Goal: Transaction & Acquisition: Purchase product/service

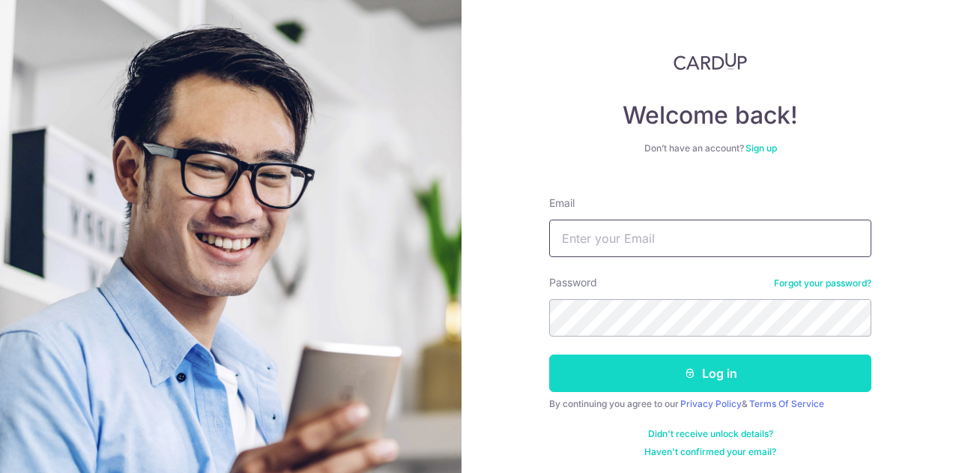
type input "xuyi.luo66@gmail.com"
click at [635, 368] on button "Log in" at bounding box center [710, 373] width 322 height 37
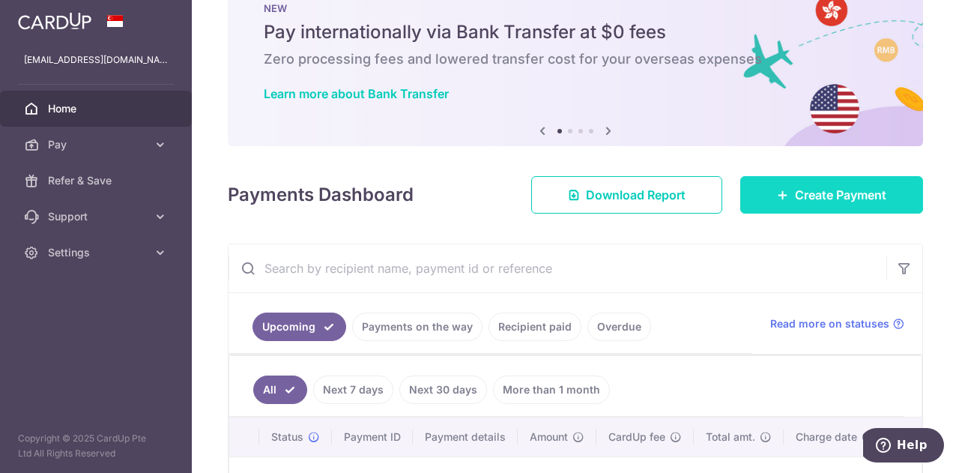
scroll to position [39, 0]
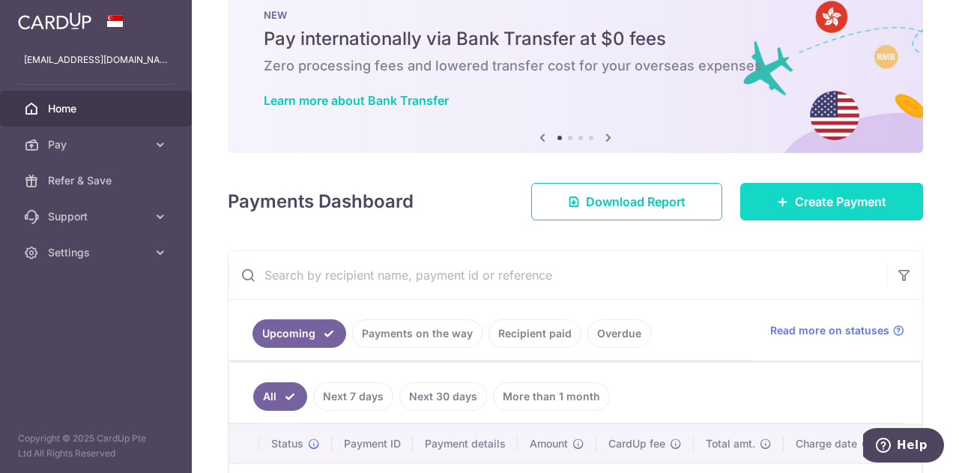
click at [795, 194] on span "Create Payment" at bounding box center [840, 202] width 91 height 18
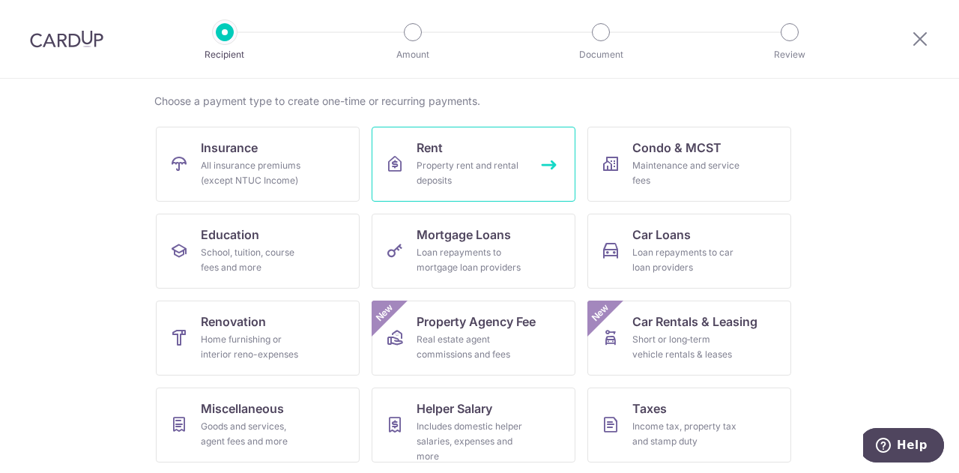
scroll to position [111, 0]
click at [492, 145] on link "Rent Property rent and rental deposits" at bounding box center [474, 162] width 204 height 75
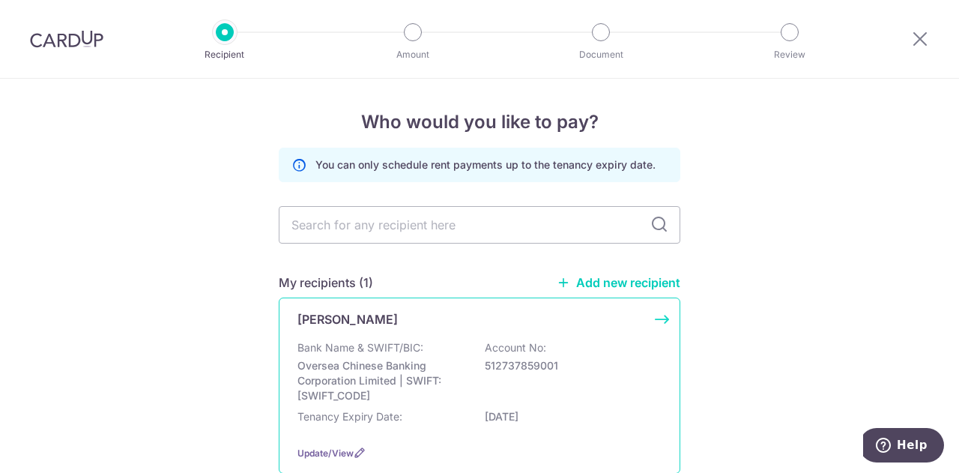
scroll to position [93, 0]
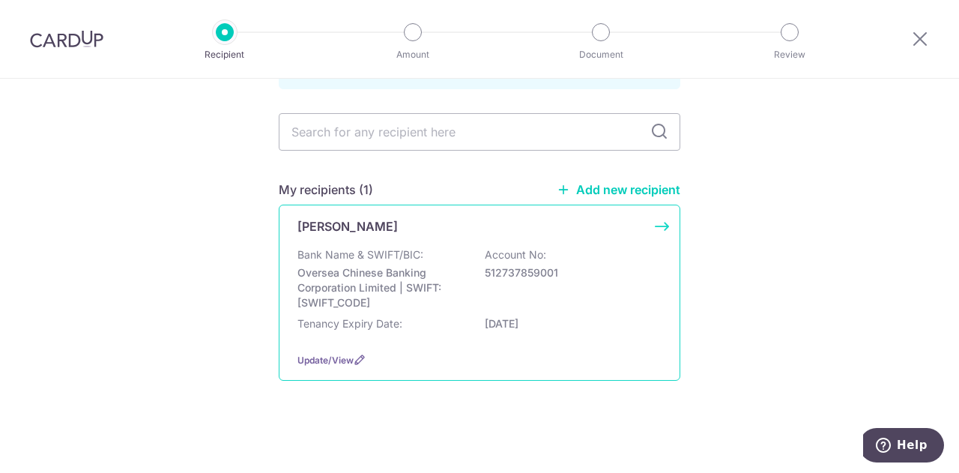
click at [651, 226] on div "Ho Nyuk Chin Bank Name & SWIFT/BIC: Oversea Chinese Banking Corporation Limited…" at bounding box center [480, 293] width 402 height 176
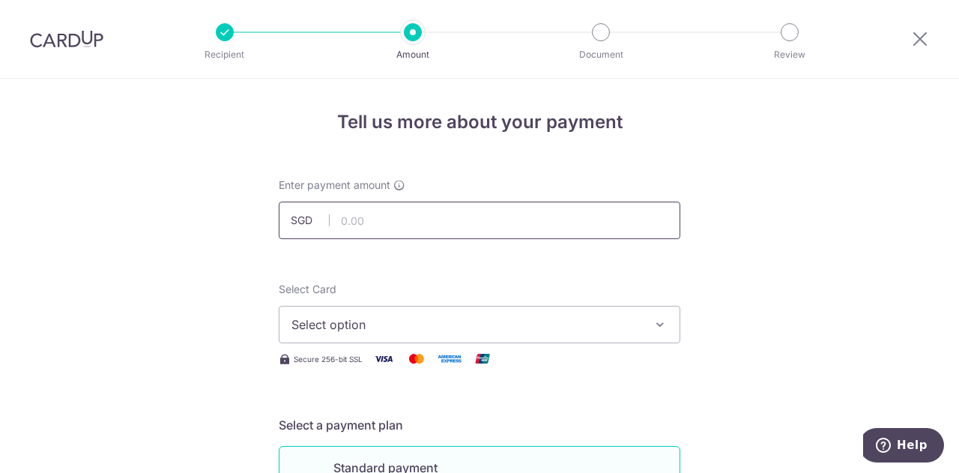
click at [468, 217] on input "text" at bounding box center [480, 220] width 402 height 37
type input "3,050.00"
click at [403, 323] on span "Select option" at bounding box center [466, 325] width 349 height 18
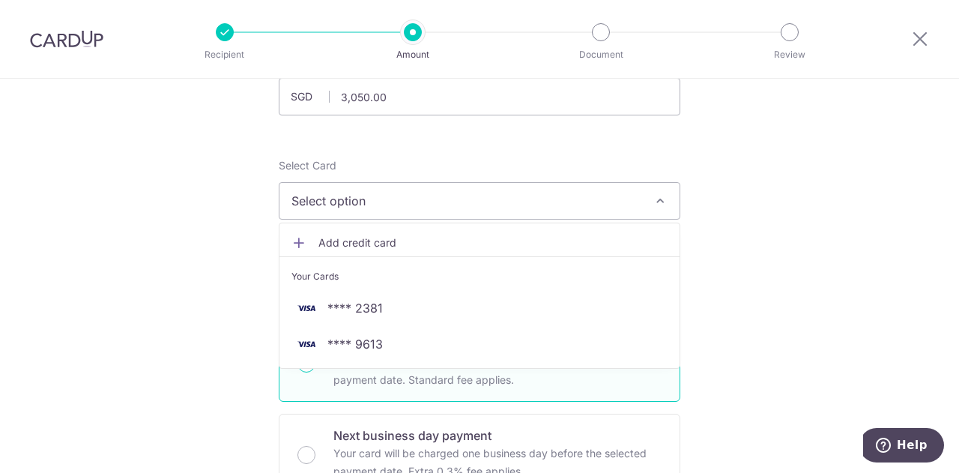
scroll to position [124, 0]
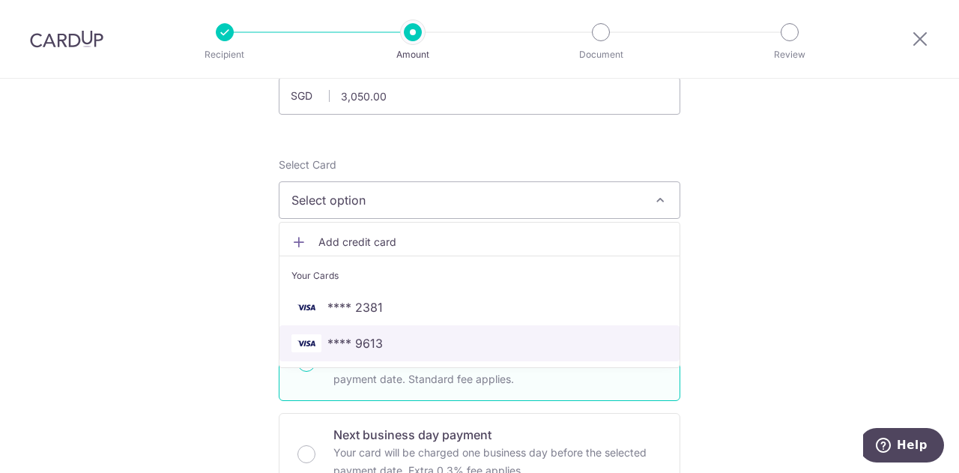
click at [361, 344] on span "**** 9613" at bounding box center [355, 343] width 55 height 18
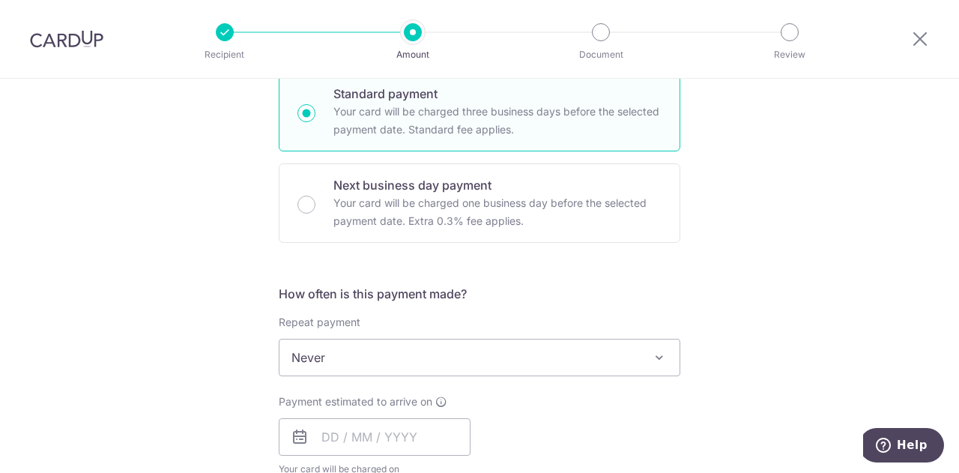
scroll to position [624, 0]
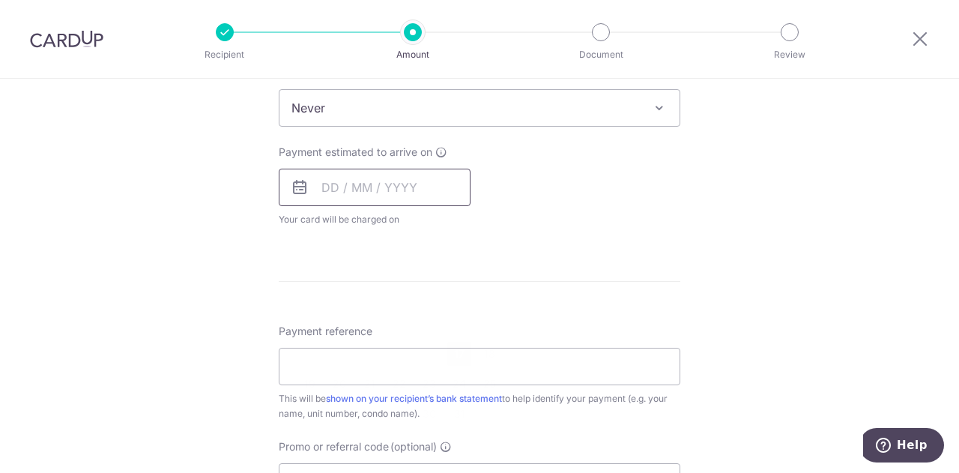
click at [325, 184] on input "text" at bounding box center [375, 187] width 192 height 37
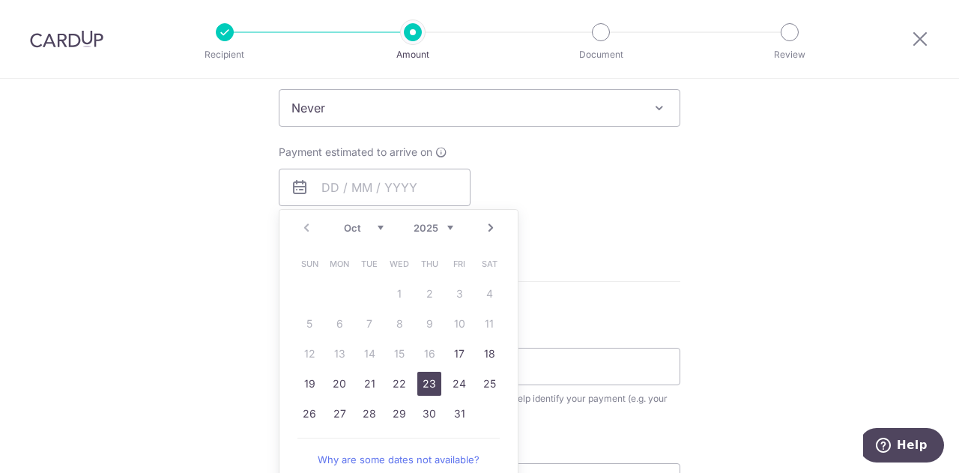
click at [432, 386] on link "23" at bounding box center [430, 384] width 24 height 24
type input "[DATE]"
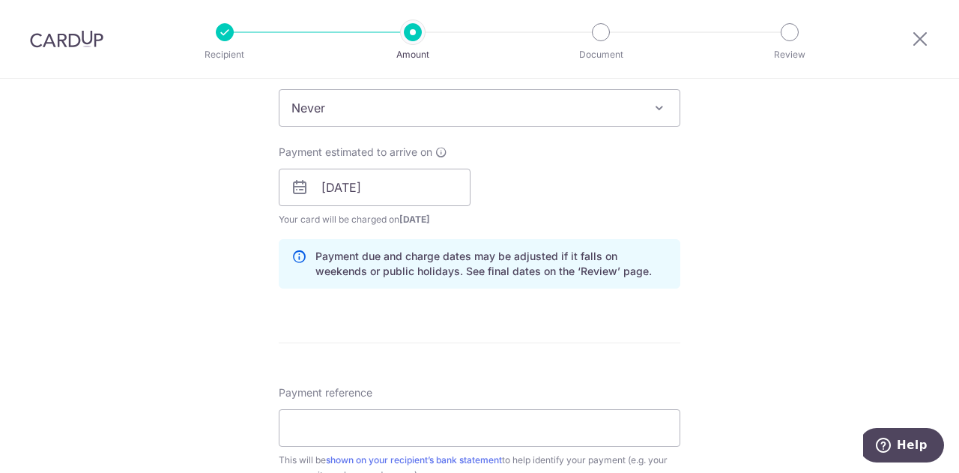
click at [574, 324] on form "Enter payment amount SGD 3,050.00 3050.00 Select Card **** 9613 Add credit card…" at bounding box center [480, 178] width 402 height 1248
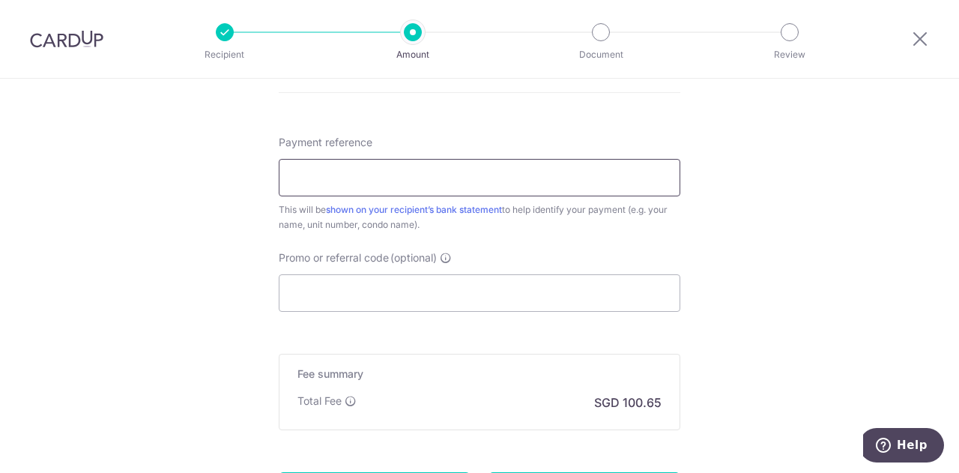
click at [388, 190] on input "Payment reference" at bounding box center [480, 177] width 402 height 37
type input "Xuyi Blk 117 Toa Payoh"
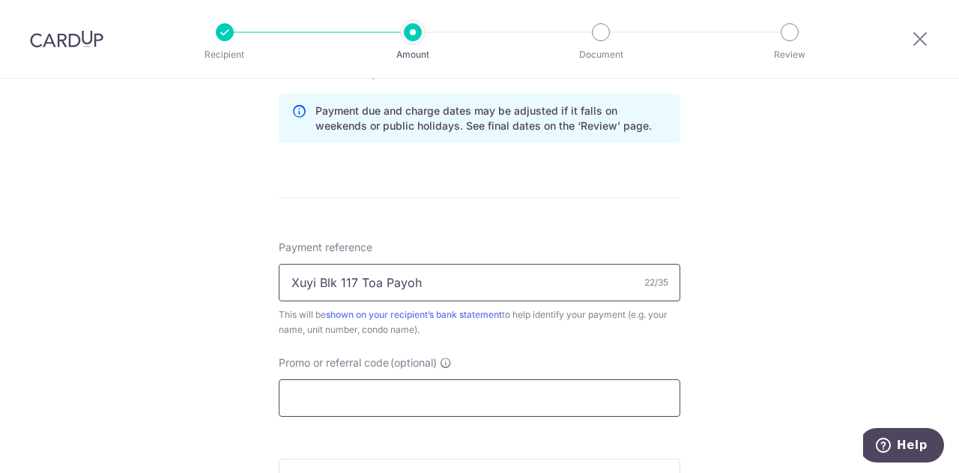
scroll to position [519, 0]
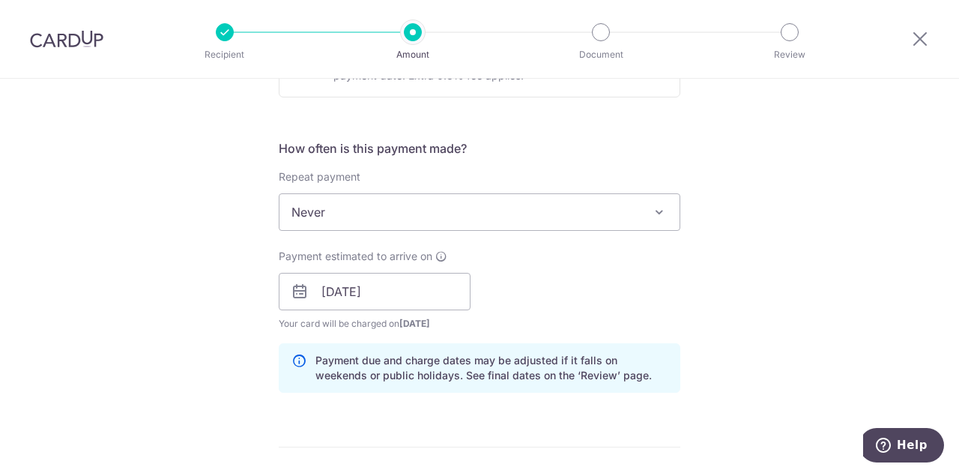
click at [577, 290] on div "Payment estimated to arrive on 23/10/2025 Prev Next Jan Feb Mar Apr May Jun Jul…" at bounding box center [480, 290] width 420 height 82
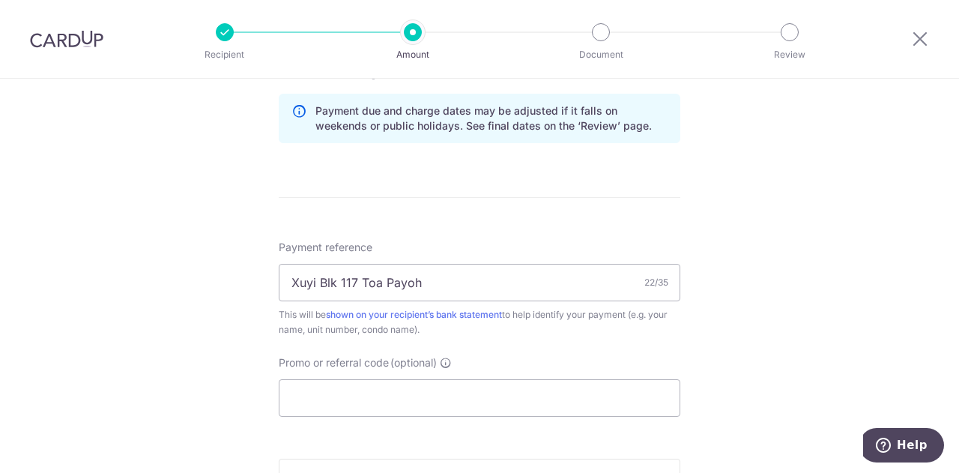
scroll to position [1019, 0]
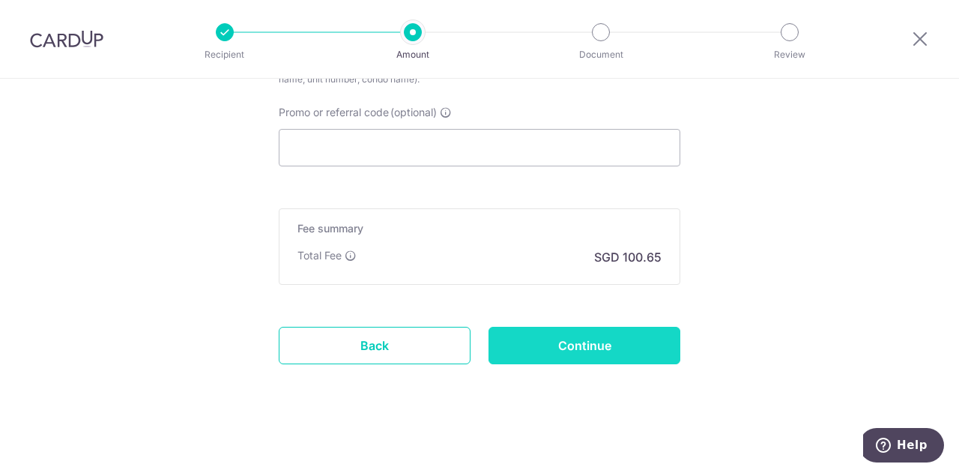
click at [568, 344] on input "Continue" at bounding box center [585, 345] width 192 height 37
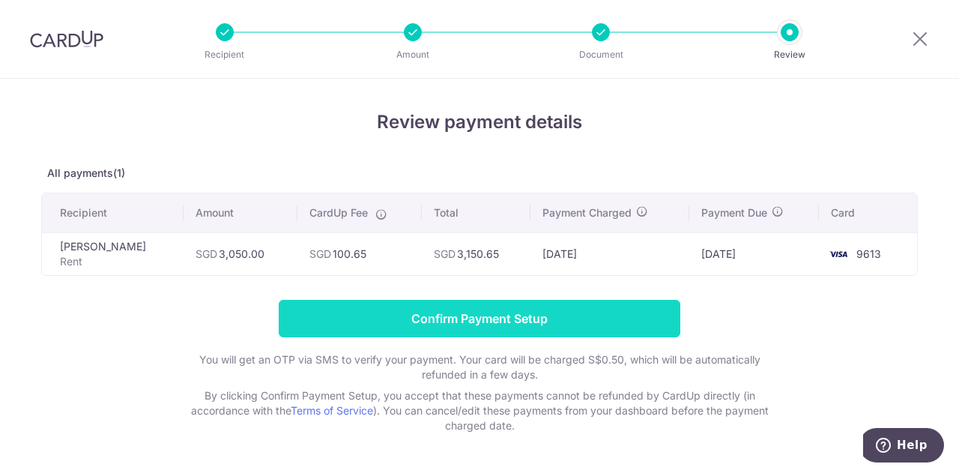
click at [438, 316] on input "Confirm Payment Setup" at bounding box center [480, 318] width 402 height 37
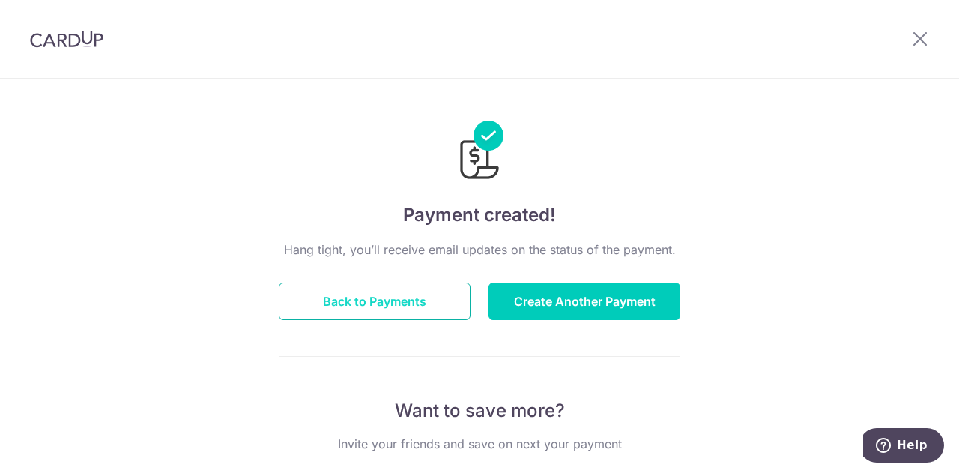
click at [378, 301] on button "Back to Payments" at bounding box center [375, 301] width 192 height 37
